Goal: Task Accomplishment & Management: Use online tool/utility

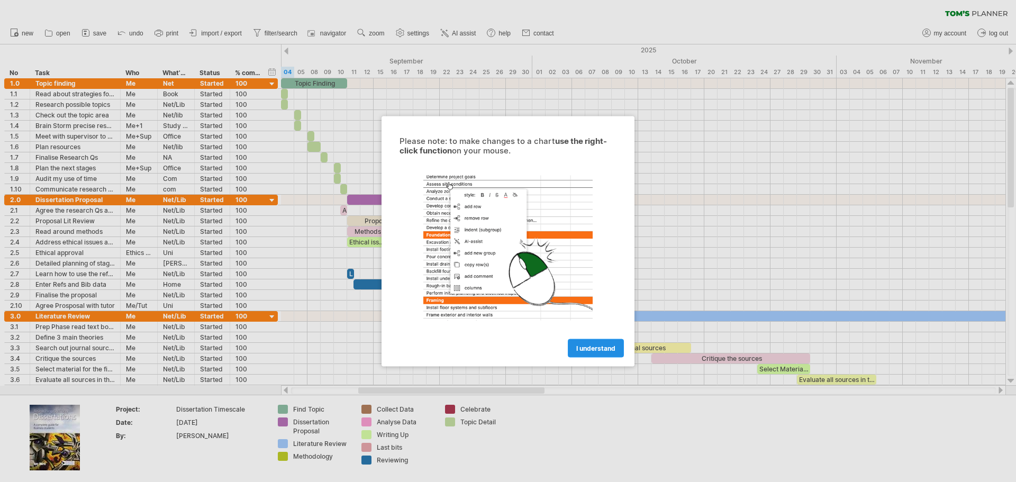
click at [599, 343] on link "I understand" at bounding box center [596, 348] width 56 height 19
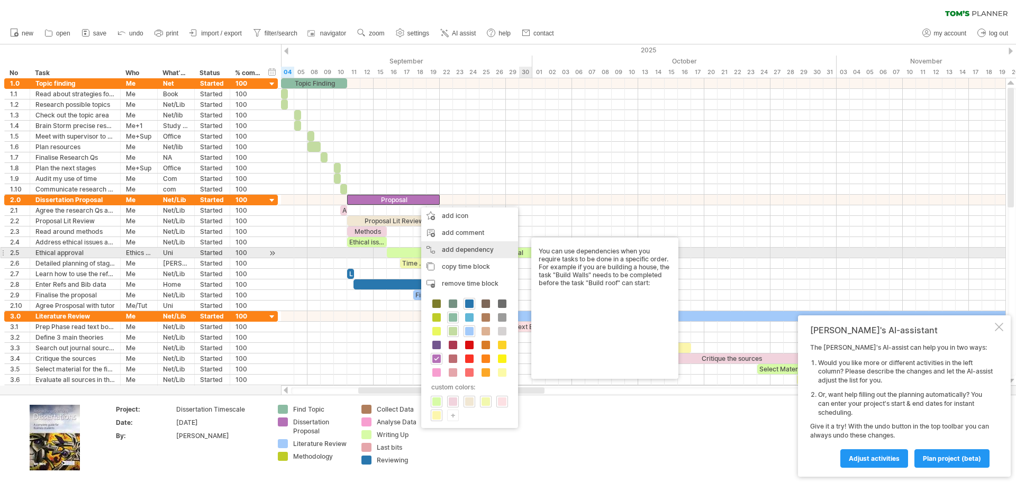
click at [490, 251] on div "add dependency You can use dependencies when you require tasks to be done in a …" at bounding box center [469, 249] width 97 height 17
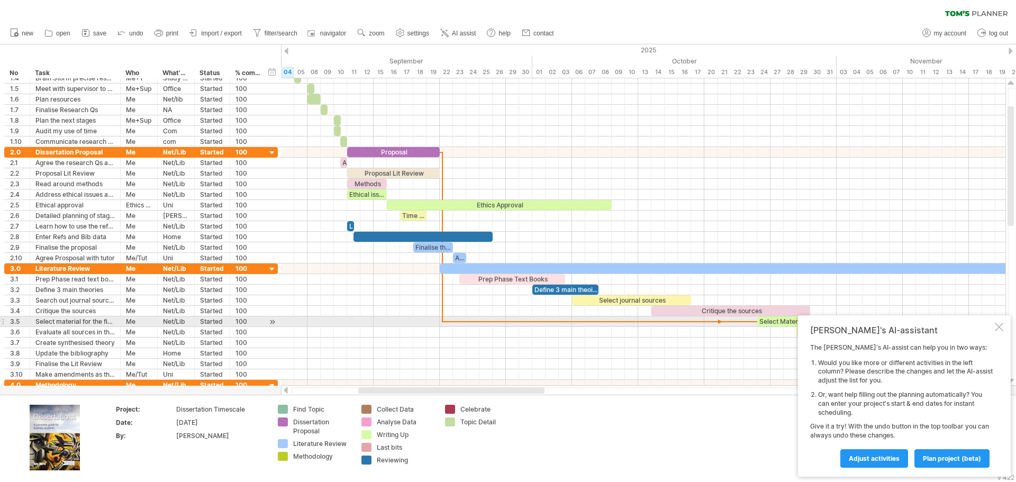
click at [997, 324] on div at bounding box center [999, 327] width 8 height 8
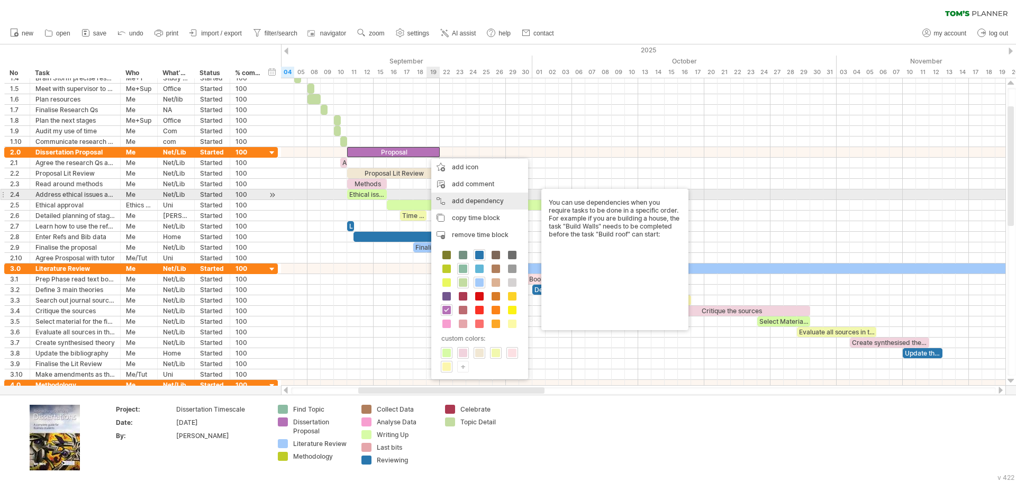
click at [484, 197] on div "add dependency You can use dependencies when you require tasks to be done in a …" at bounding box center [479, 201] width 97 height 17
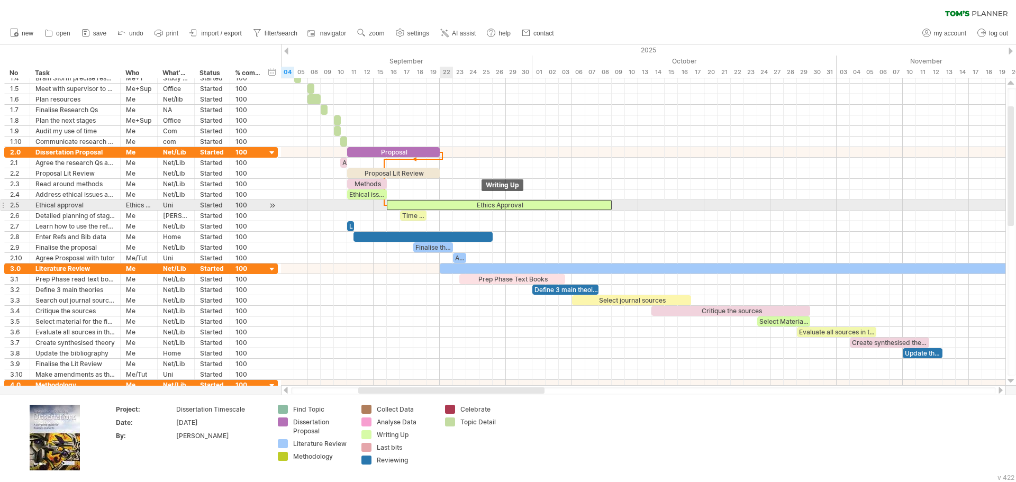
click at [442, 202] on div "Ethics Approval" at bounding box center [499, 205] width 225 height 10
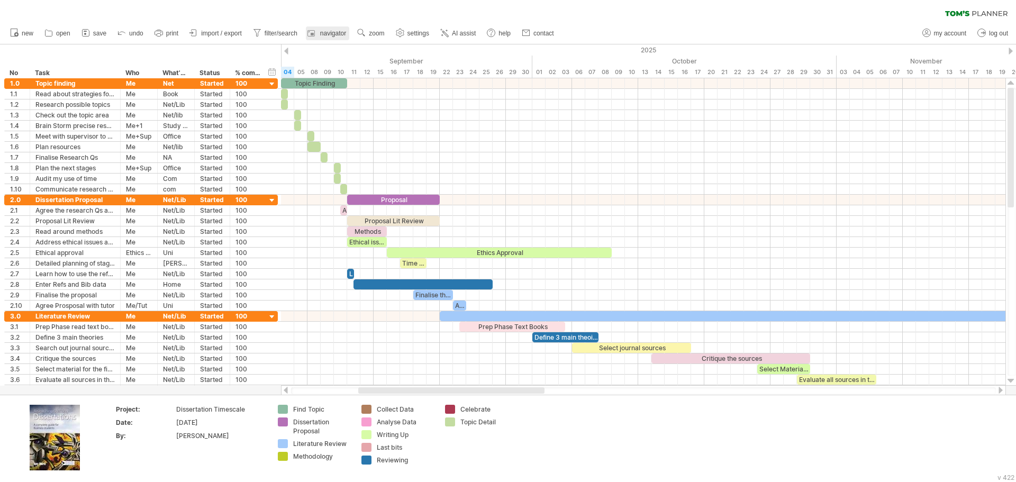
click at [324, 38] on link "navigator" at bounding box center [327, 33] width 43 height 14
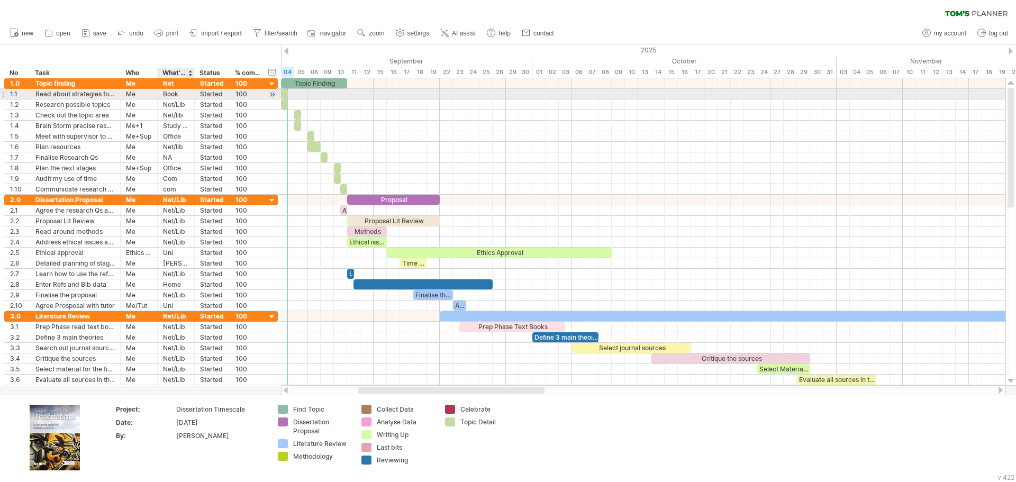
click at [180, 96] on div "Book" at bounding box center [176, 94] width 26 height 10
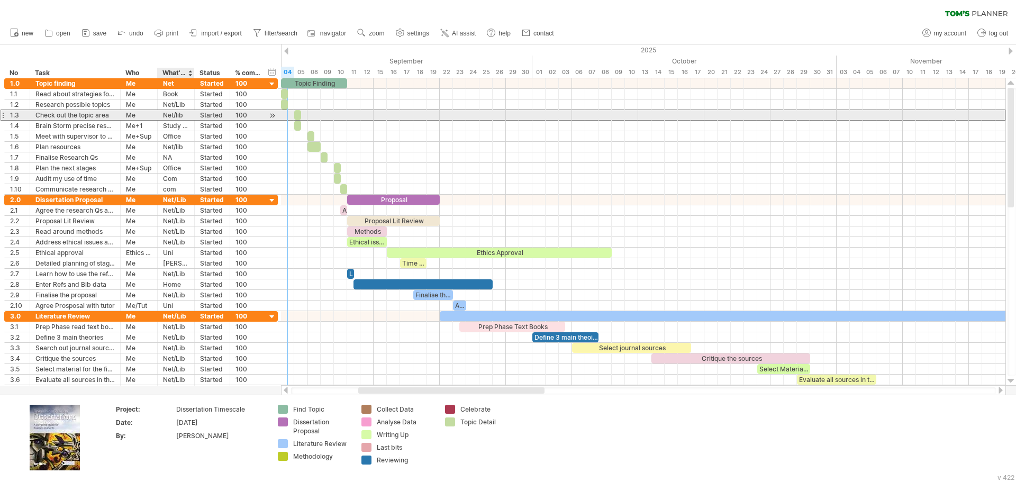
click at [184, 114] on div "Net/lib" at bounding box center [176, 115] width 26 height 10
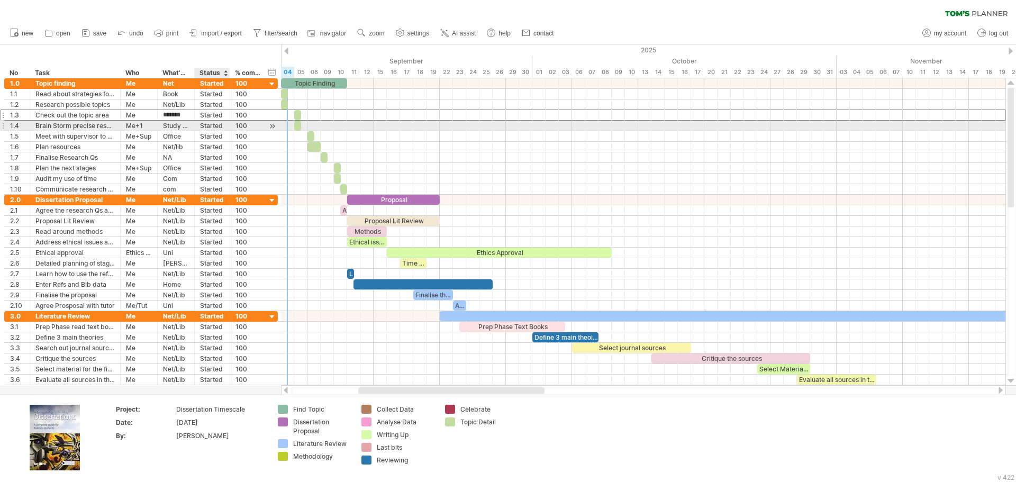
click at [214, 121] on div "**********" at bounding box center [141, 126] width 274 height 11
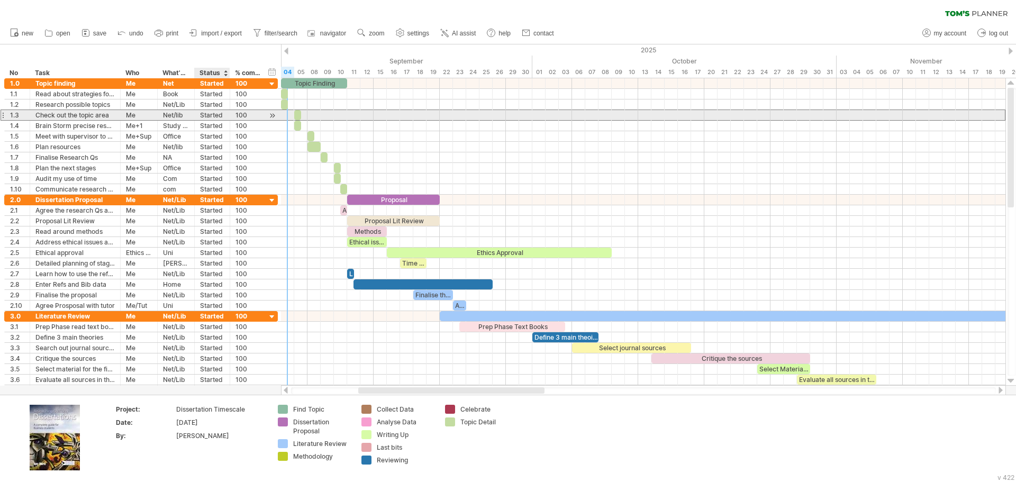
click at [220, 116] on div "Started" at bounding box center [212, 115] width 24 height 10
click at [0, 0] on input "*******" at bounding box center [0, 0] width 0 height 0
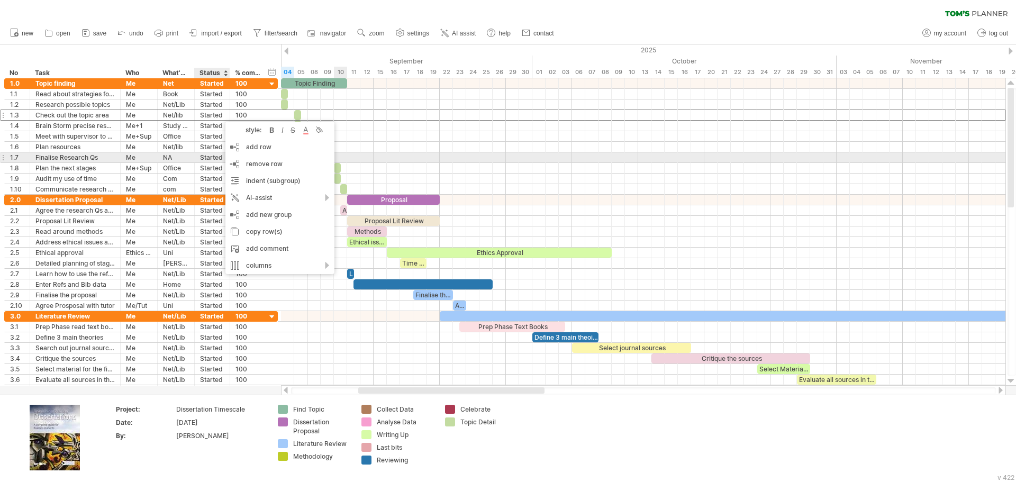
click at [116, 160] on div at bounding box center [118, 157] width 5 height 11
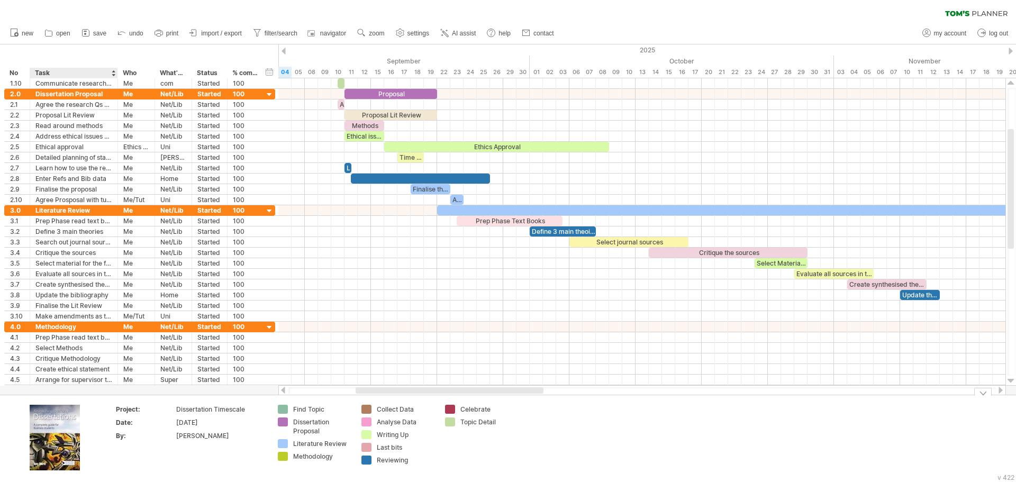
click at [61, 425] on img at bounding box center [55, 438] width 50 height 66
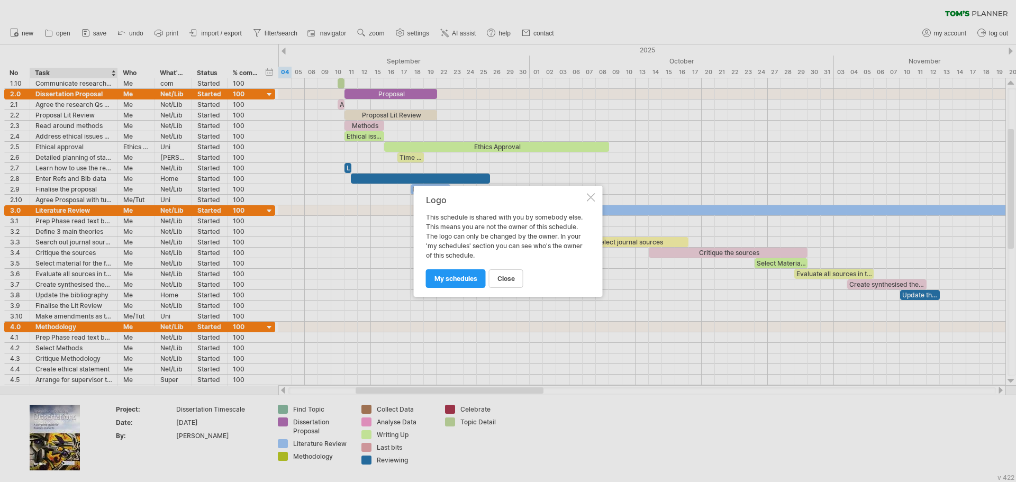
click at [597, 197] on div "Logo This schedule is shared with you by somebody else. This means you are not …" at bounding box center [508, 241] width 189 height 111
click at [592, 198] on div at bounding box center [591, 197] width 8 height 8
